Goal: Find specific page/section: Find specific page/section

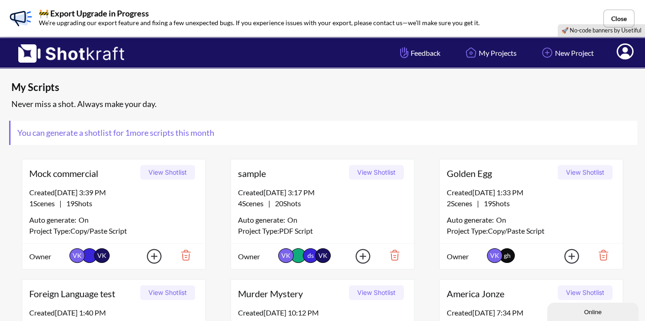
click at [623, 54] on icon at bounding box center [626, 52] width 10 height 11
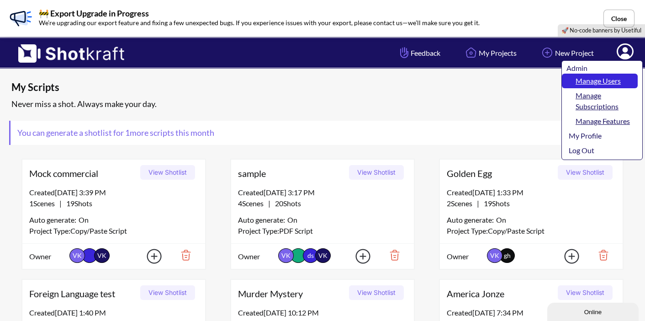
click at [605, 80] on link "Manage Users" at bounding box center [600, 81] width 76 height 15
